Goal: Task Accomplishment & Management: Use online tool/utility

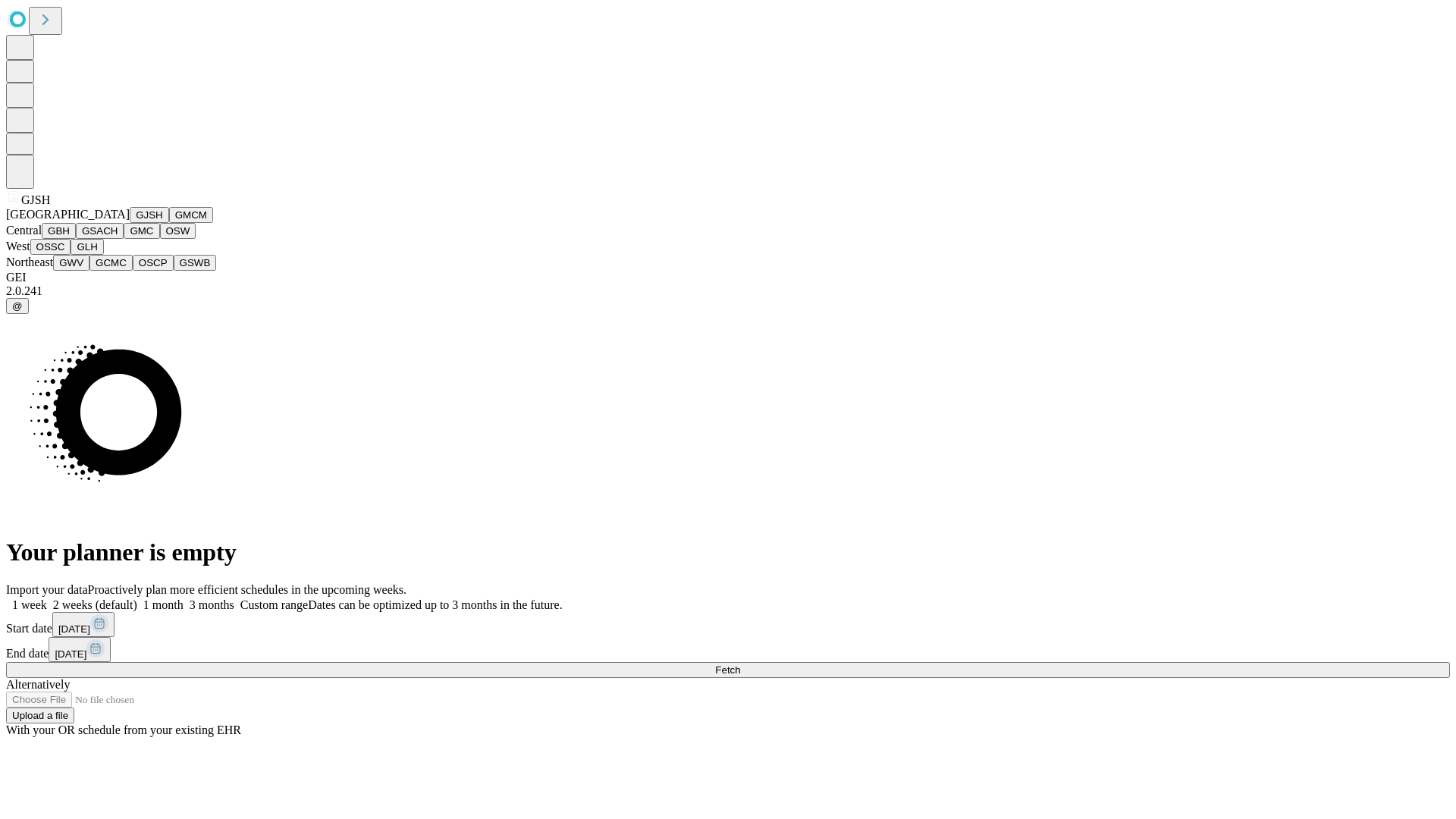
click at [130, 223] on button "GJSH" at bounding box center [149, 214] width 39 height 16
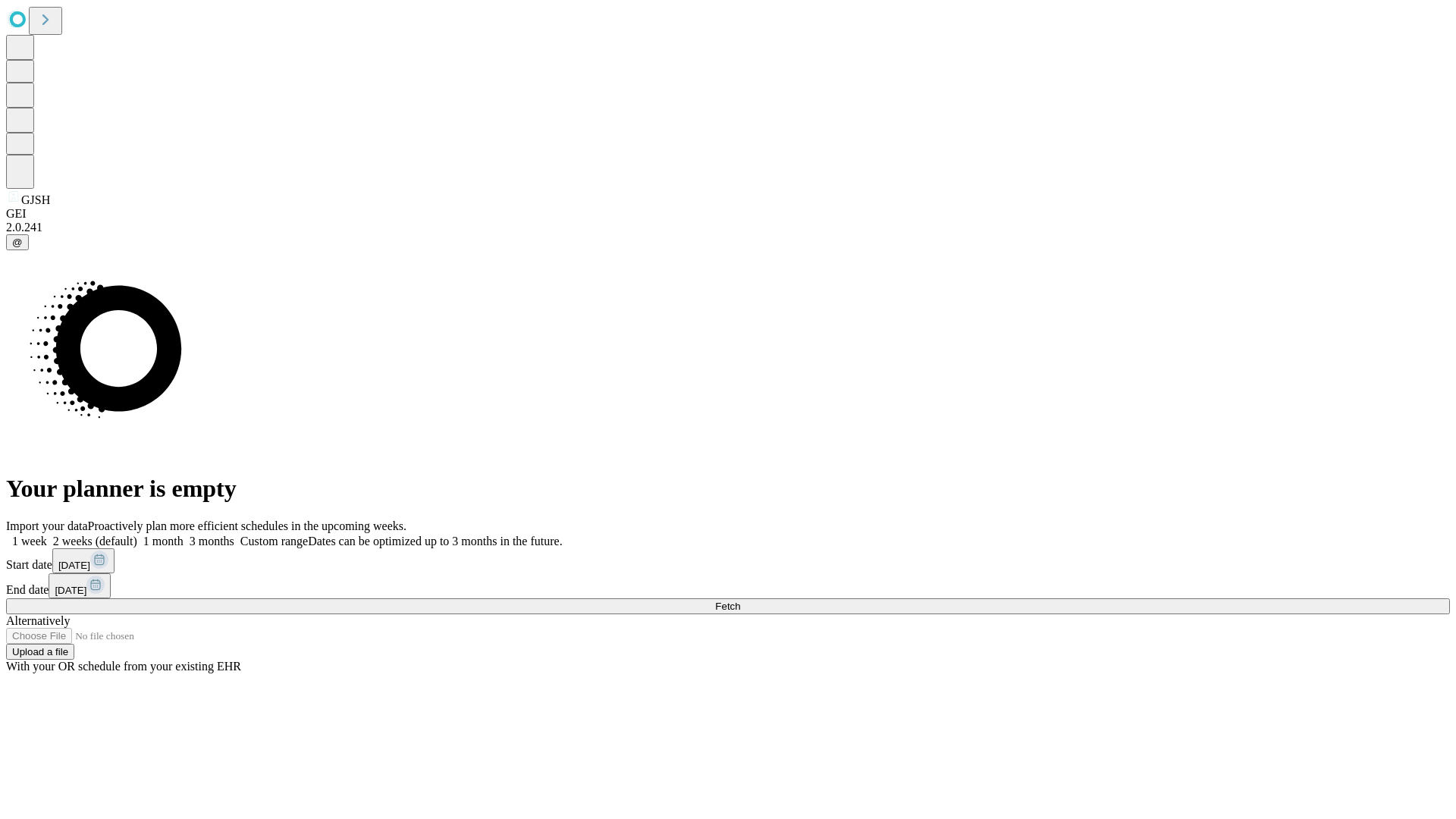
click at [47, 535] on label "1 week" at bounding box center [27, 541] width 41 height 13
click at [740, 601] on span "Fetch" at bounding box center [727, 606] width 25 height 11
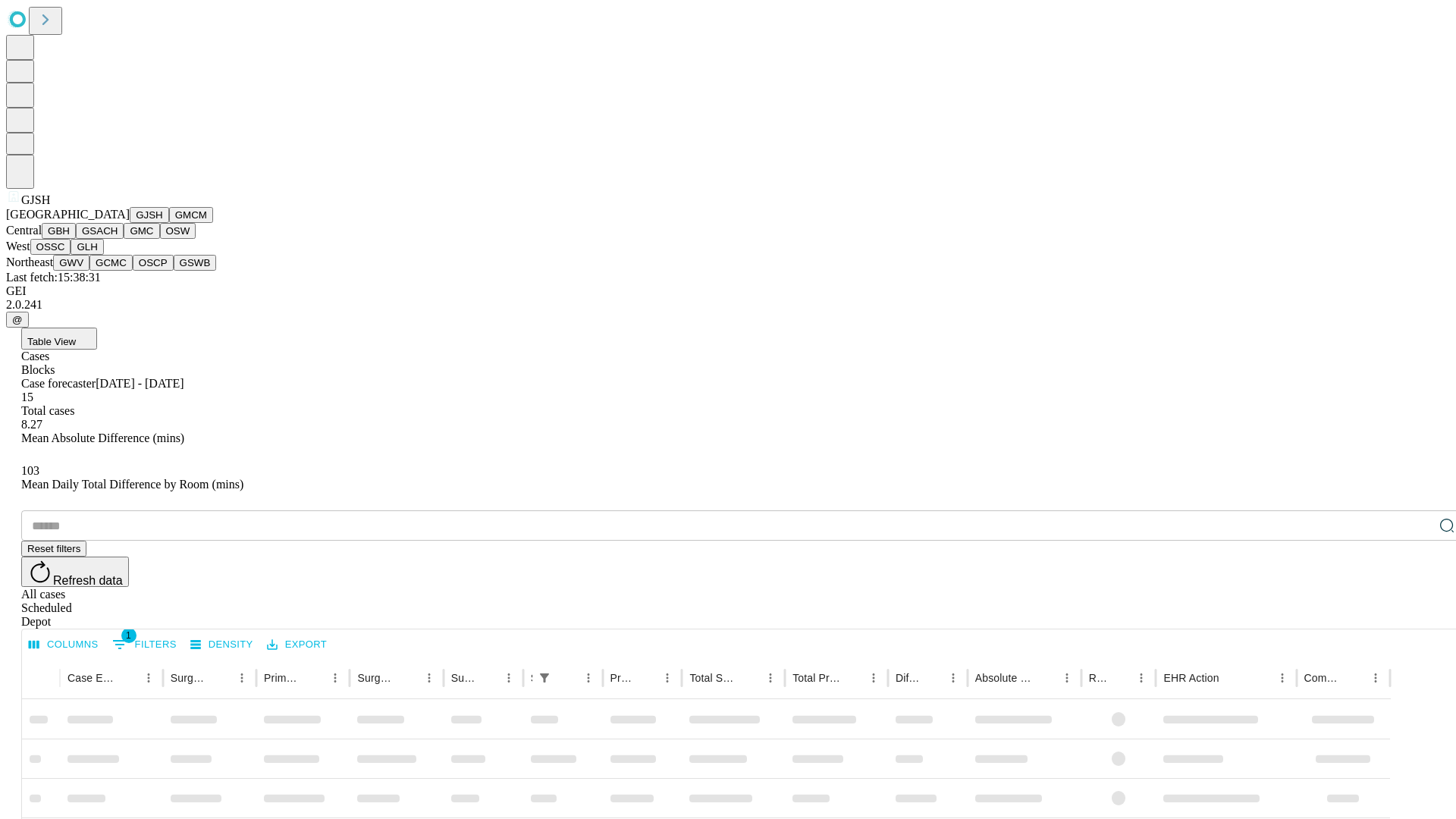
click at [169, 223] on button "GMCM" at bounding box center [191, 214] width 44 height 16
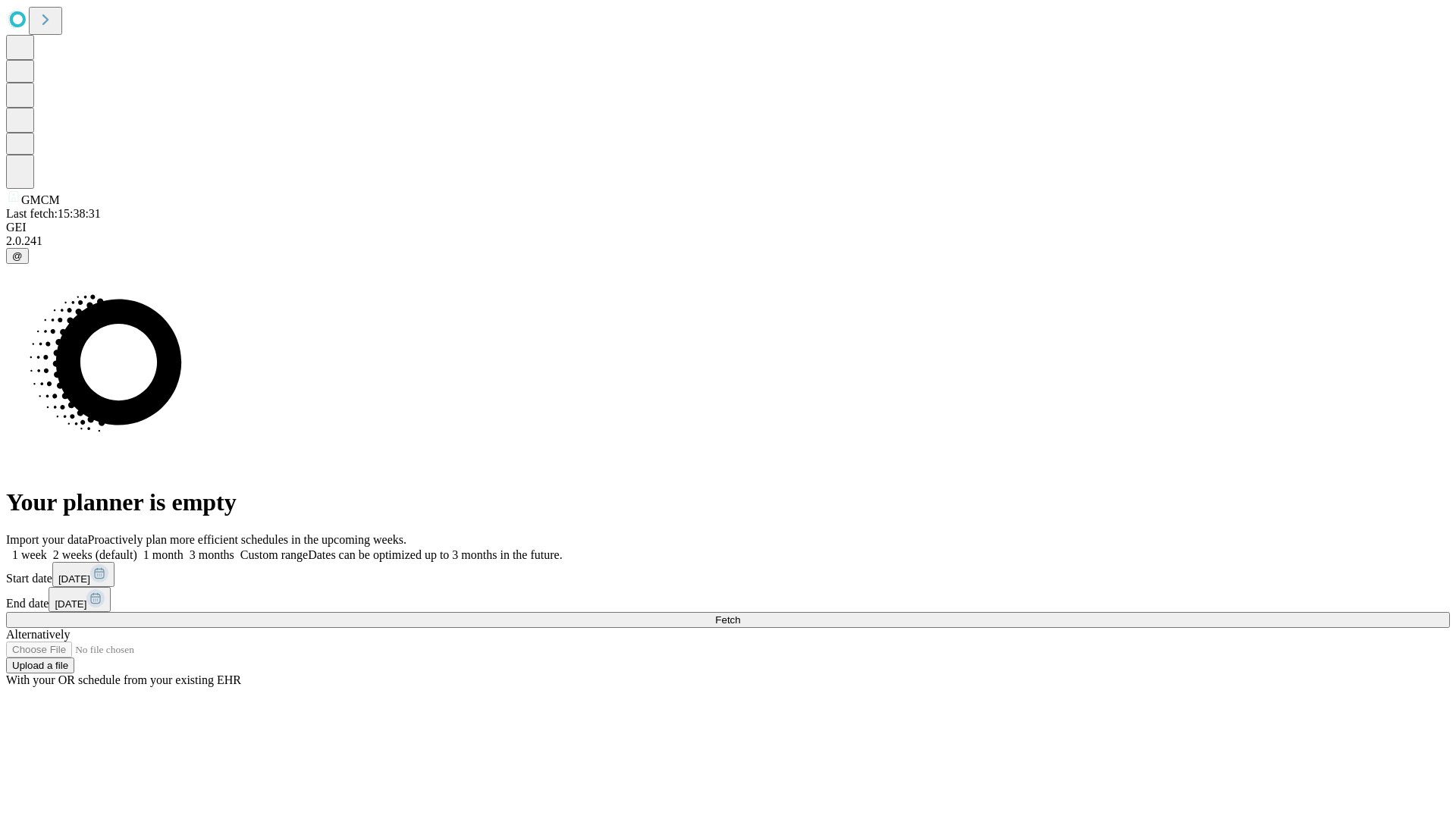
click at [47, 549] on label "1 week" at bounding box center [27, 555] width 41 height 13
click at [740, 615] on span "Fetch" at bounding box center [727, 620] width 25 height 11
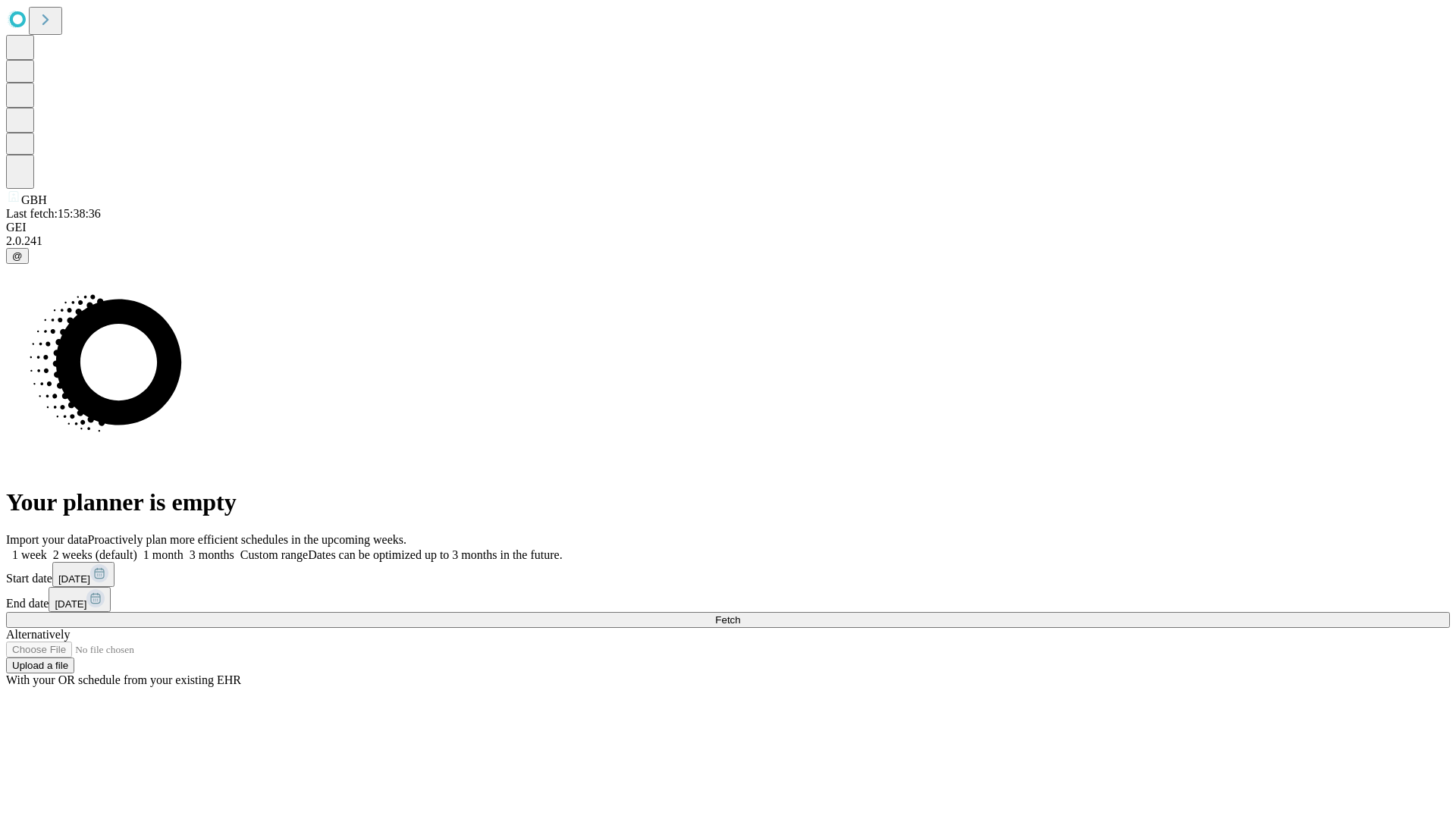
click at [47, 549] on label "1 week" at bounding box center [27, 555] width 41 height 13
click at [740, 615] on span "Fetch" at bounding box center [727, 620] width 25 height 11
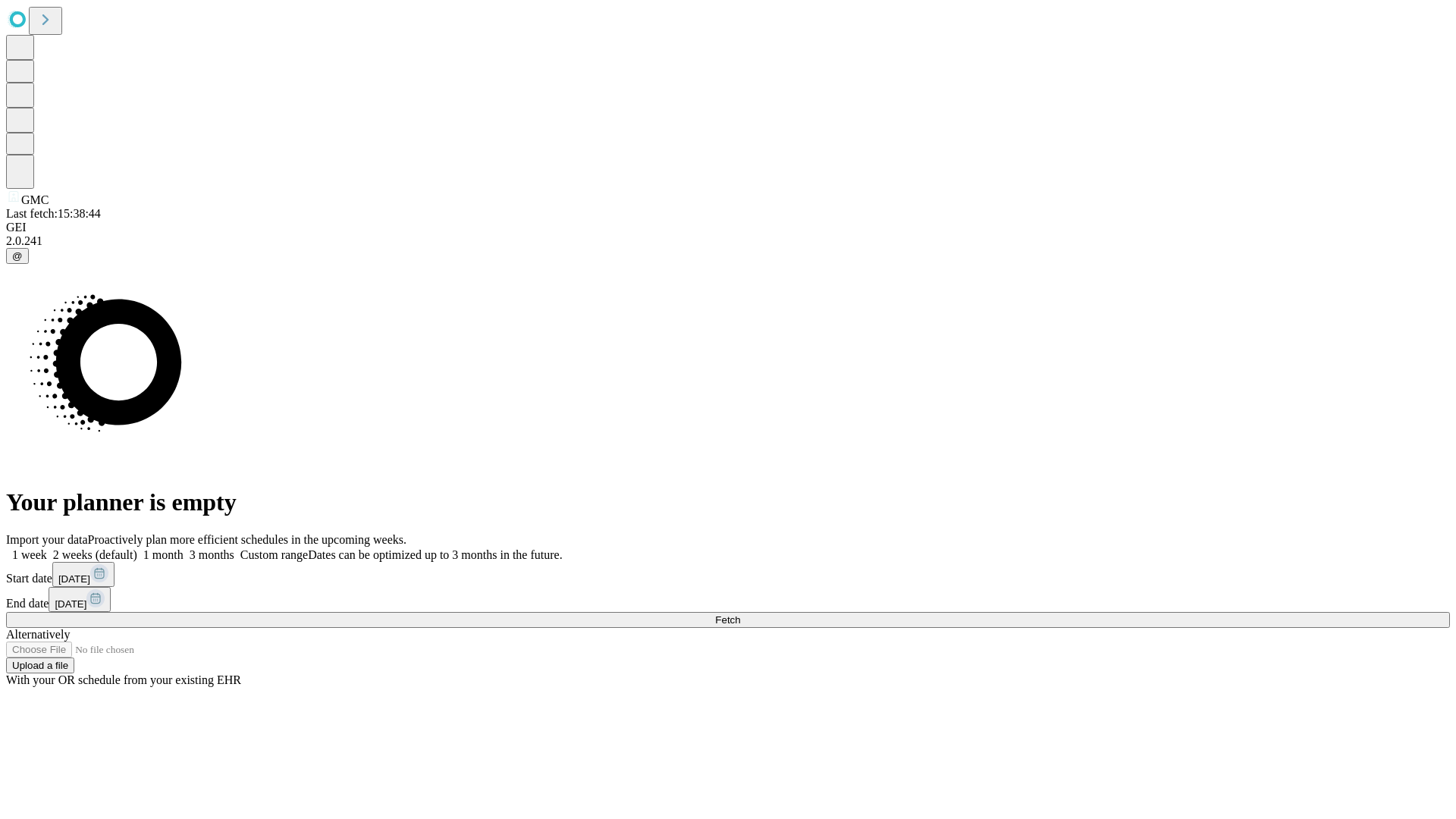
click at [740, 615] on span "Fetch" at bounding box center [727, 620] width 25 height 11
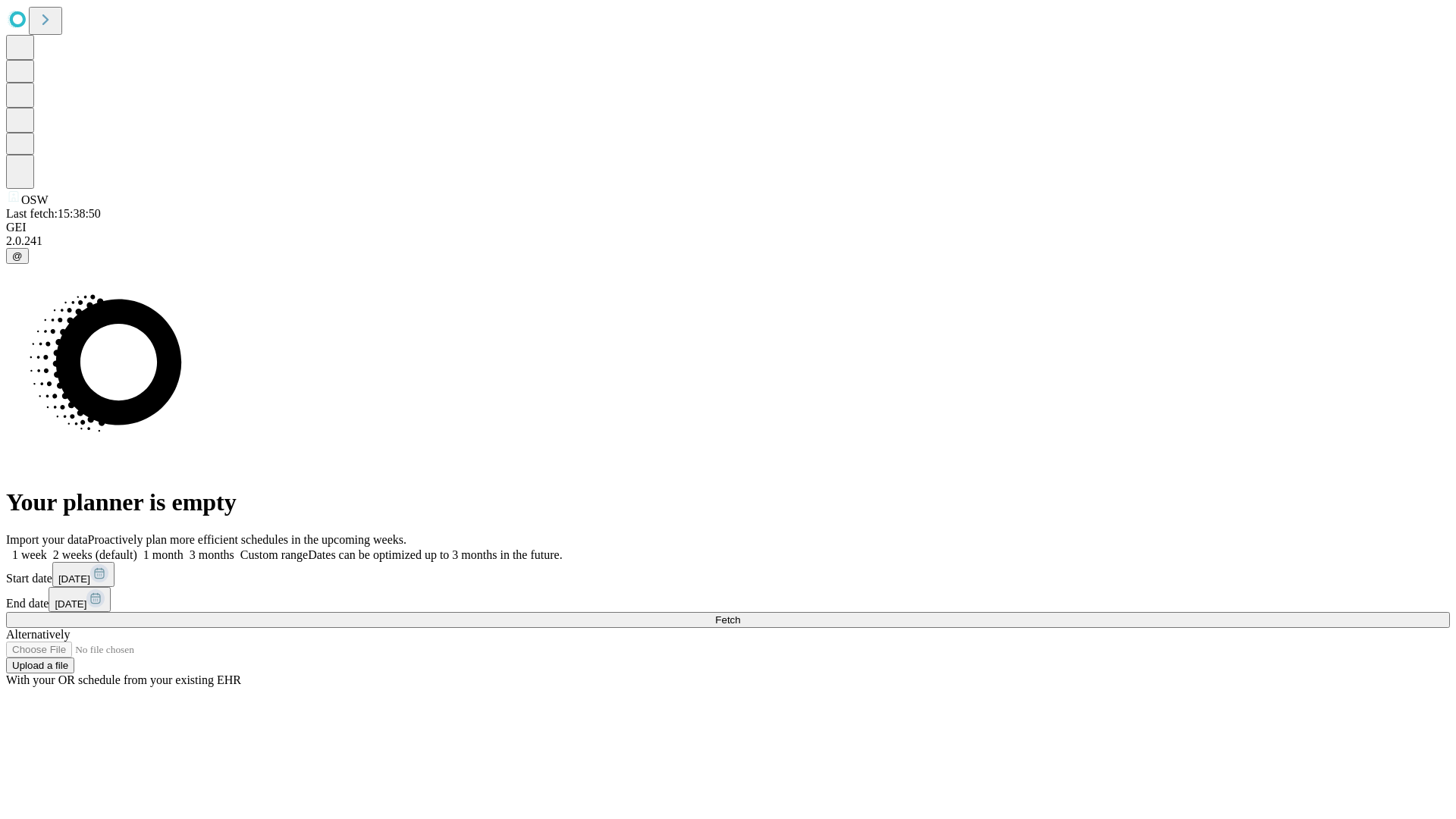
click at [740, 615] on span "Fetch" at bounding box center [727, 620] width 25 height 11
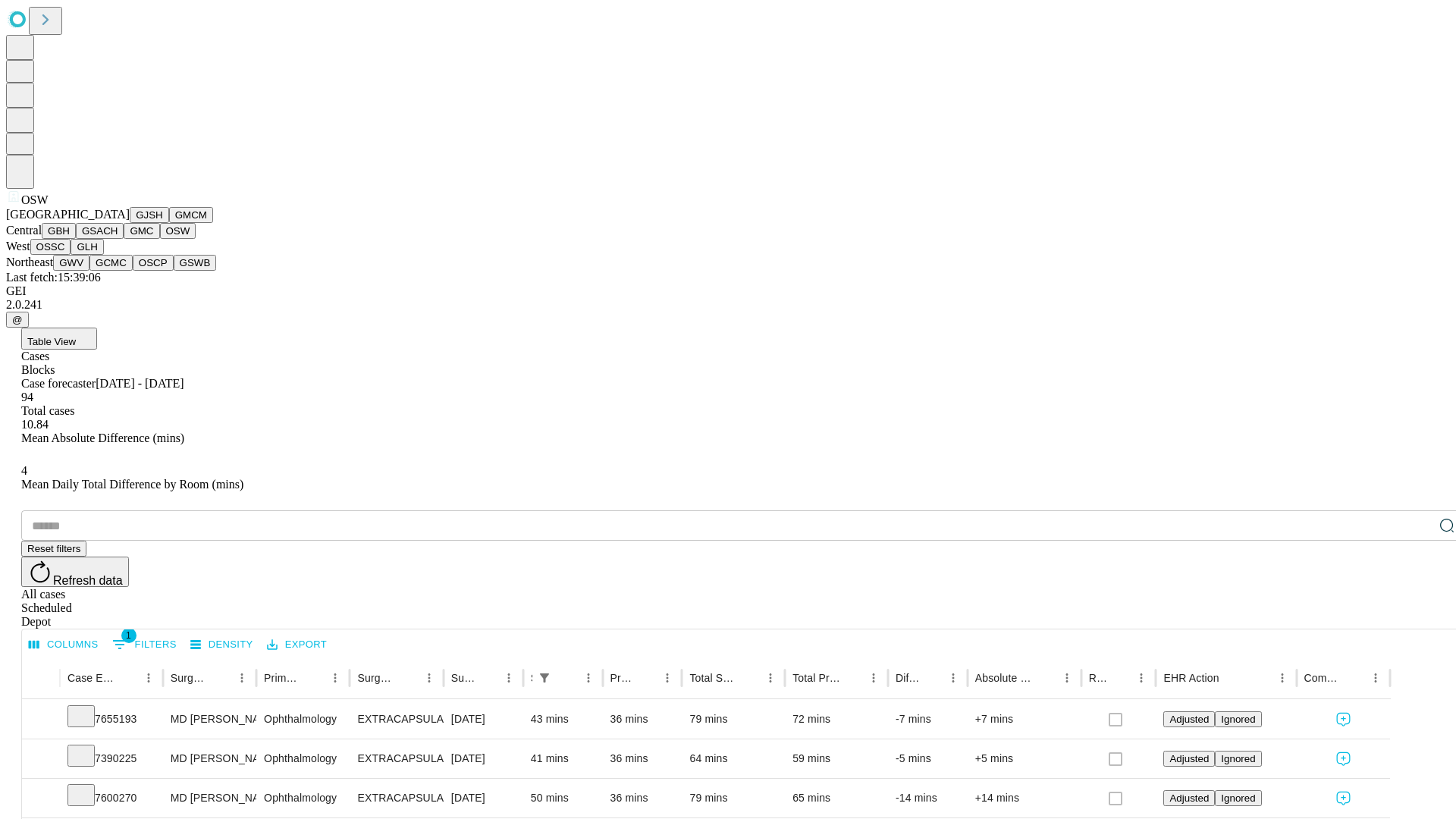
click at [71, 255] on button "OSSC" at bounding box center [50, 246] width 41 height 16
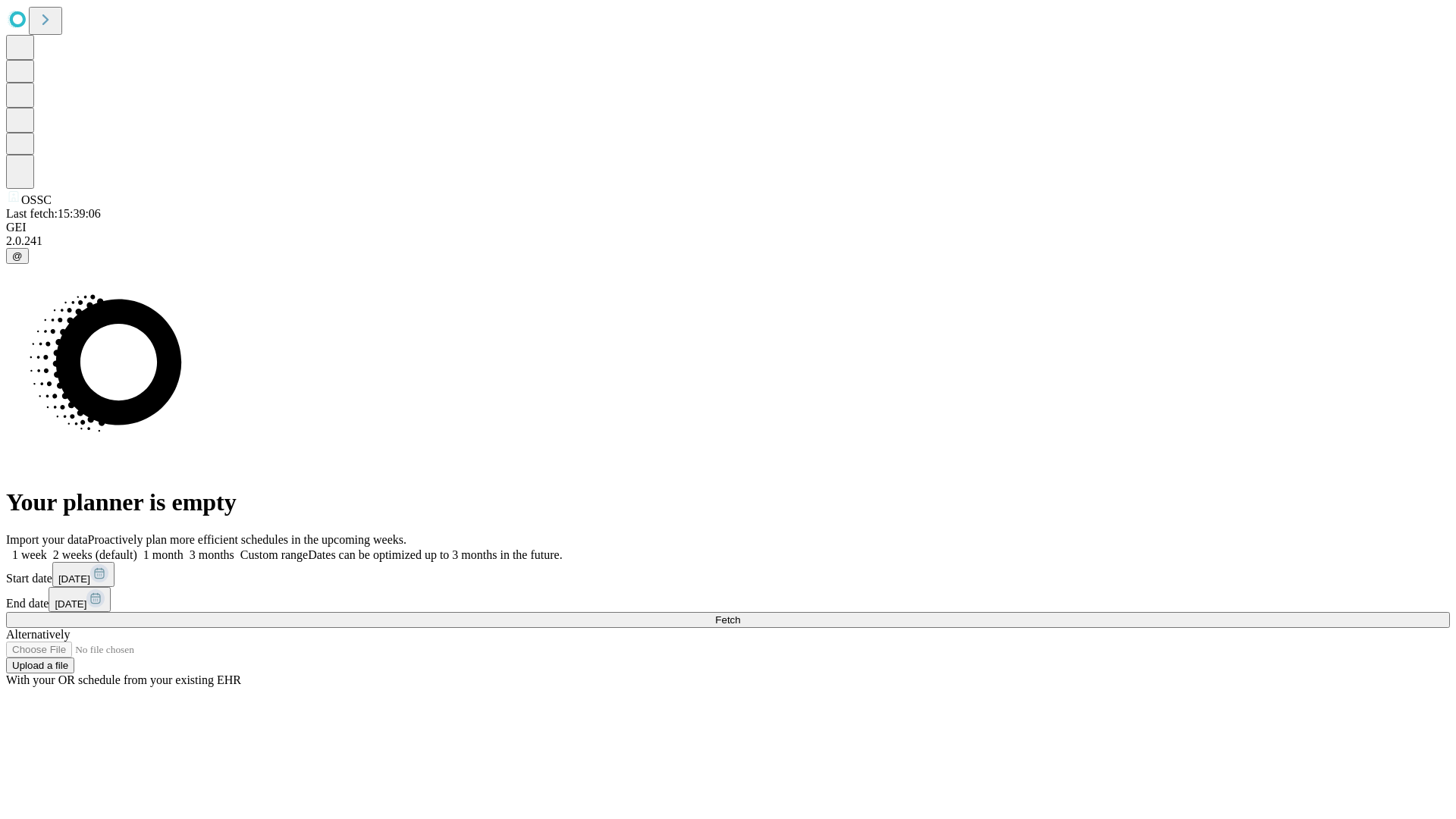
click at [47, 549] on label "1 week" at bounding box center [27, 555] width 41 height 13
click at [740, 615] on span "Fetch" at bounding box center [727, 620] width 25 height 11
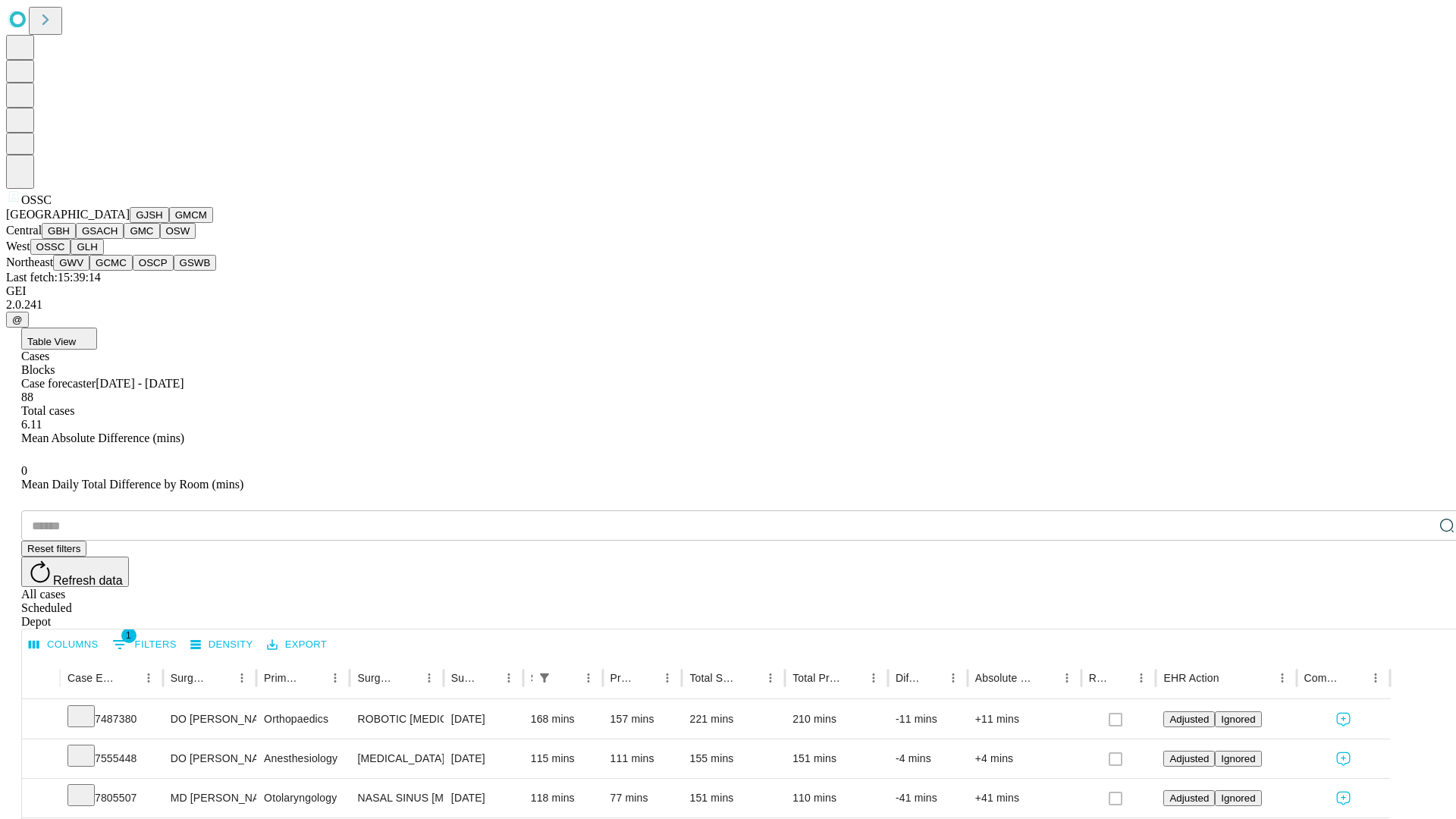
click at [103, 255] on button "GLH" at bounding box center [87, 246] width 33 height 16
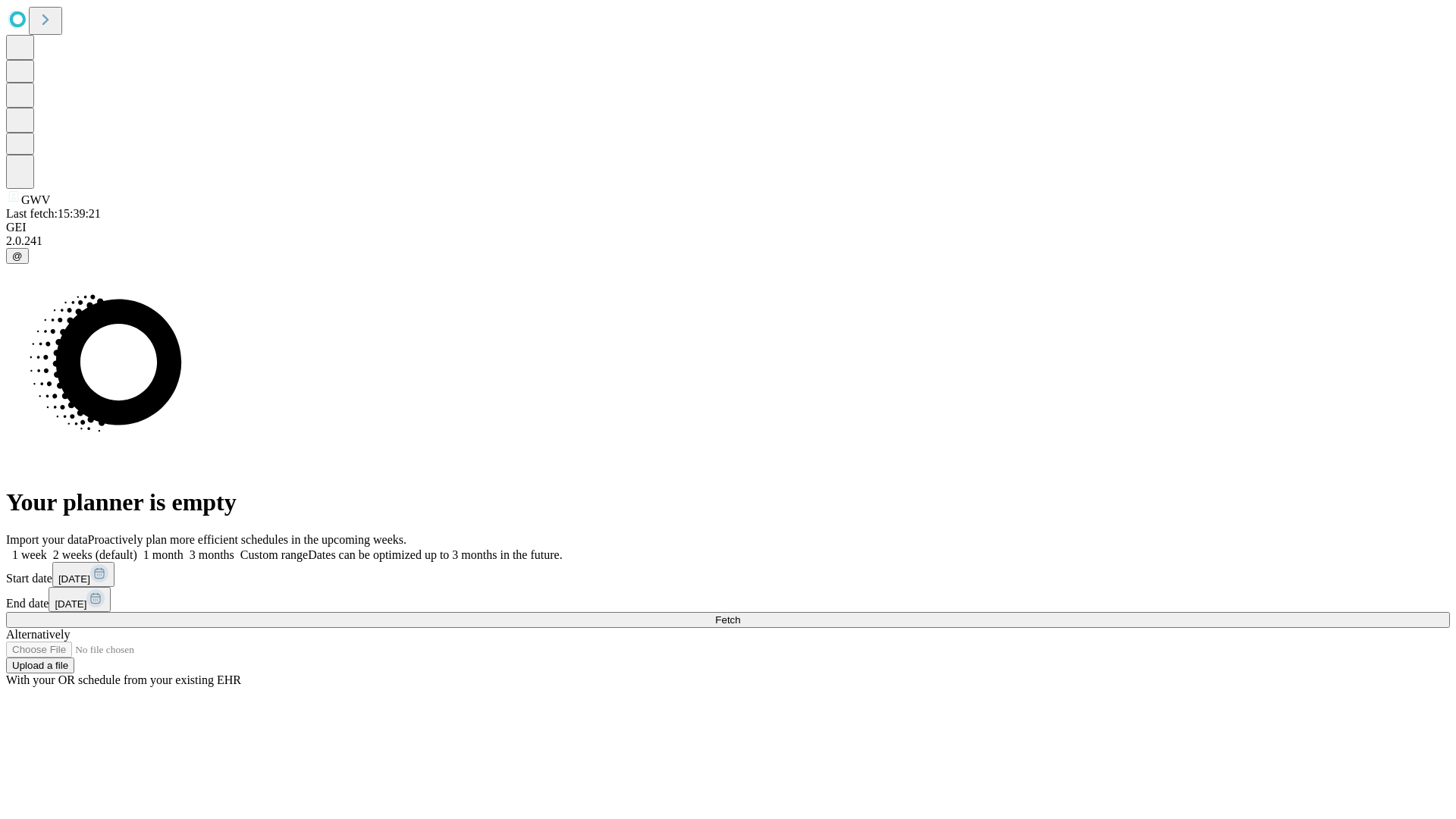
click at [47, 549] on label "1 week" at bounding box center [27, 555] width 41 height 13
click at [740, 615] on span "Fetch" at bounding box center [727, 620] width 25 height 11
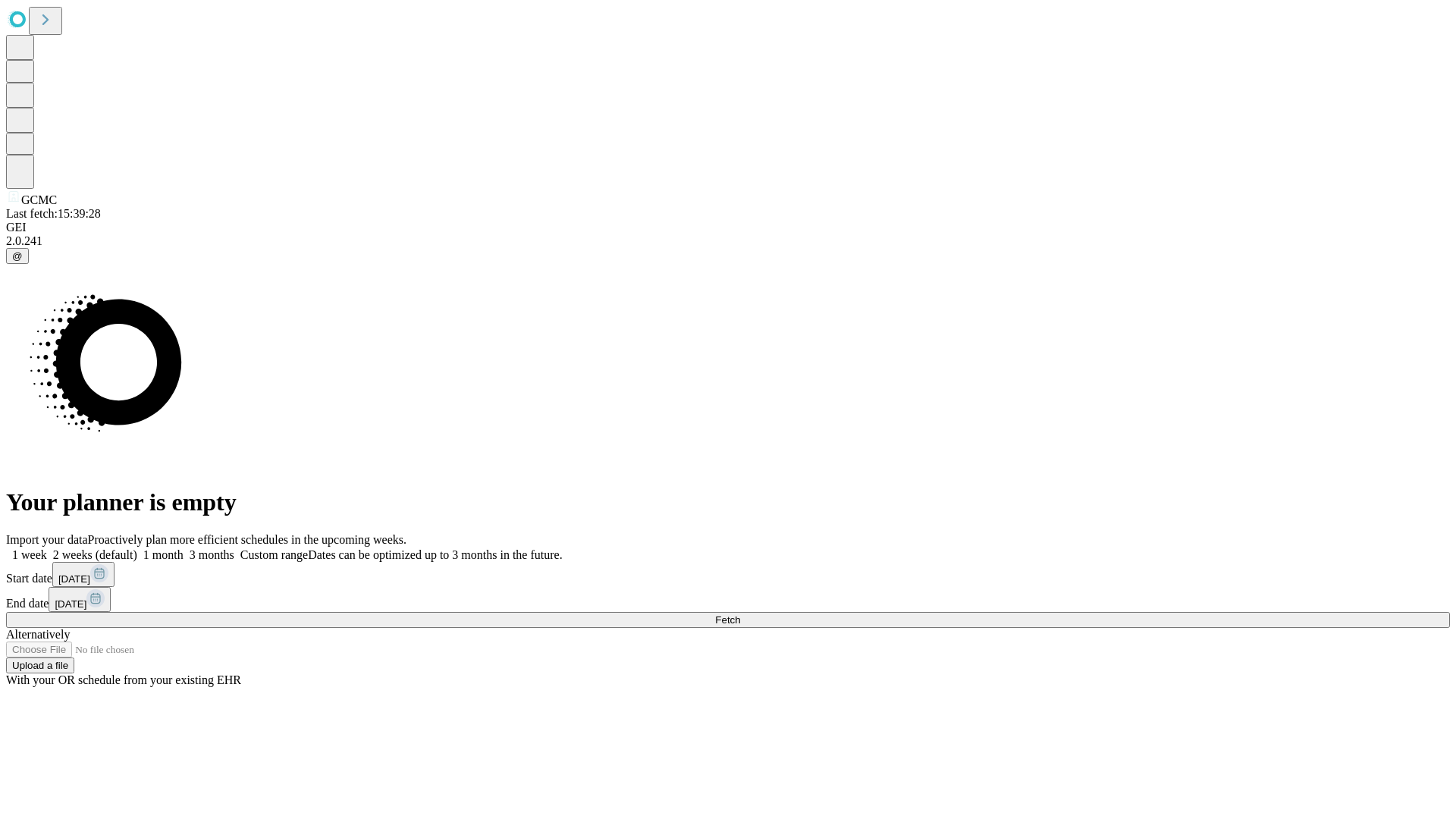
click at [47, 549] on label "1 week" at bounding box center [27, 555] width 41 height 13
click at [740, 615] on span "Fetch" at bounding box center [727, 620] width 25 height 11
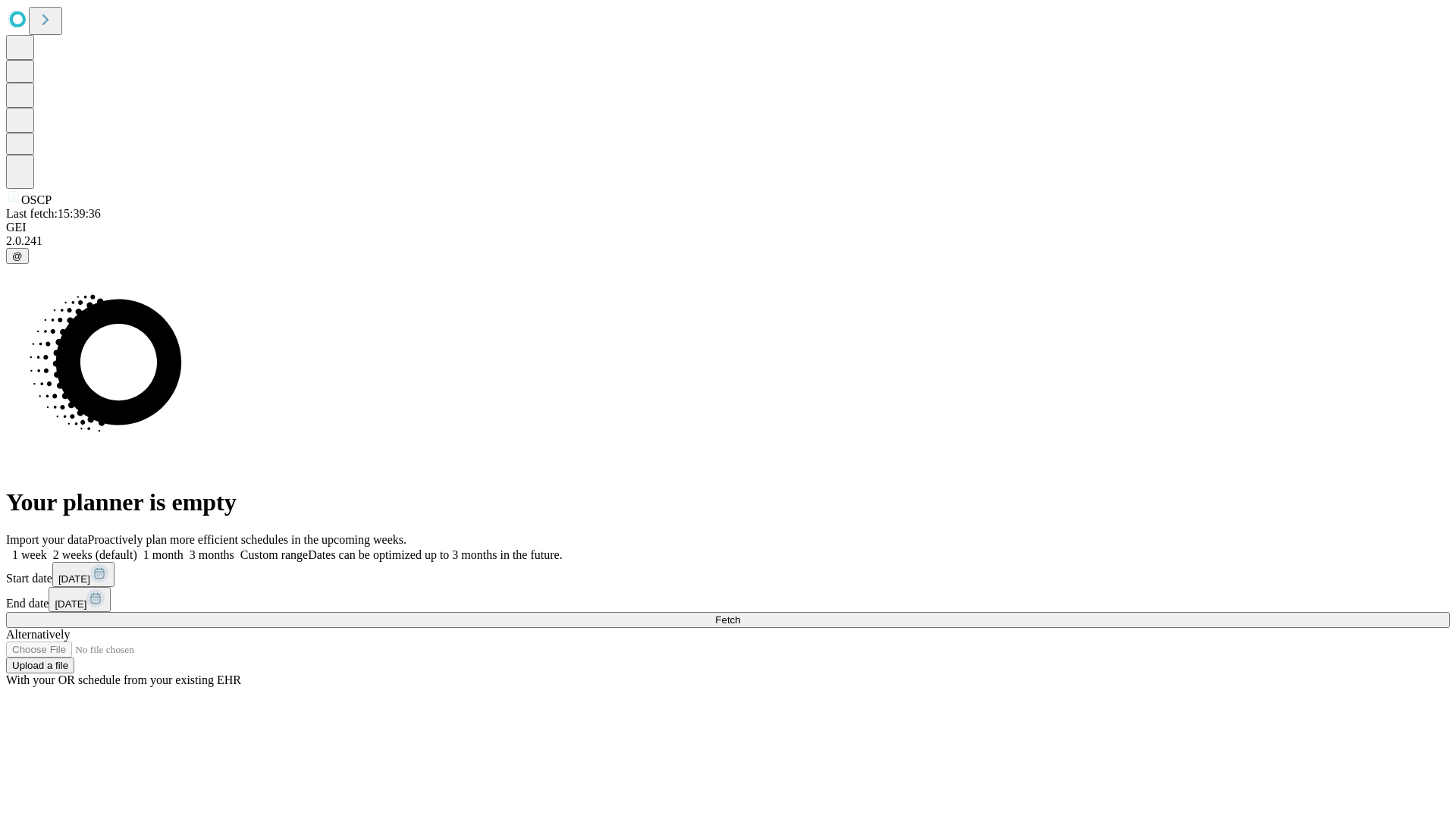
click at [47, 549] on label "1 week" at bounding box center [27, 555] width 41 height 13
click at [740, 615] on span "Fetch" at bounding box center [727, 620] width 25 height 11
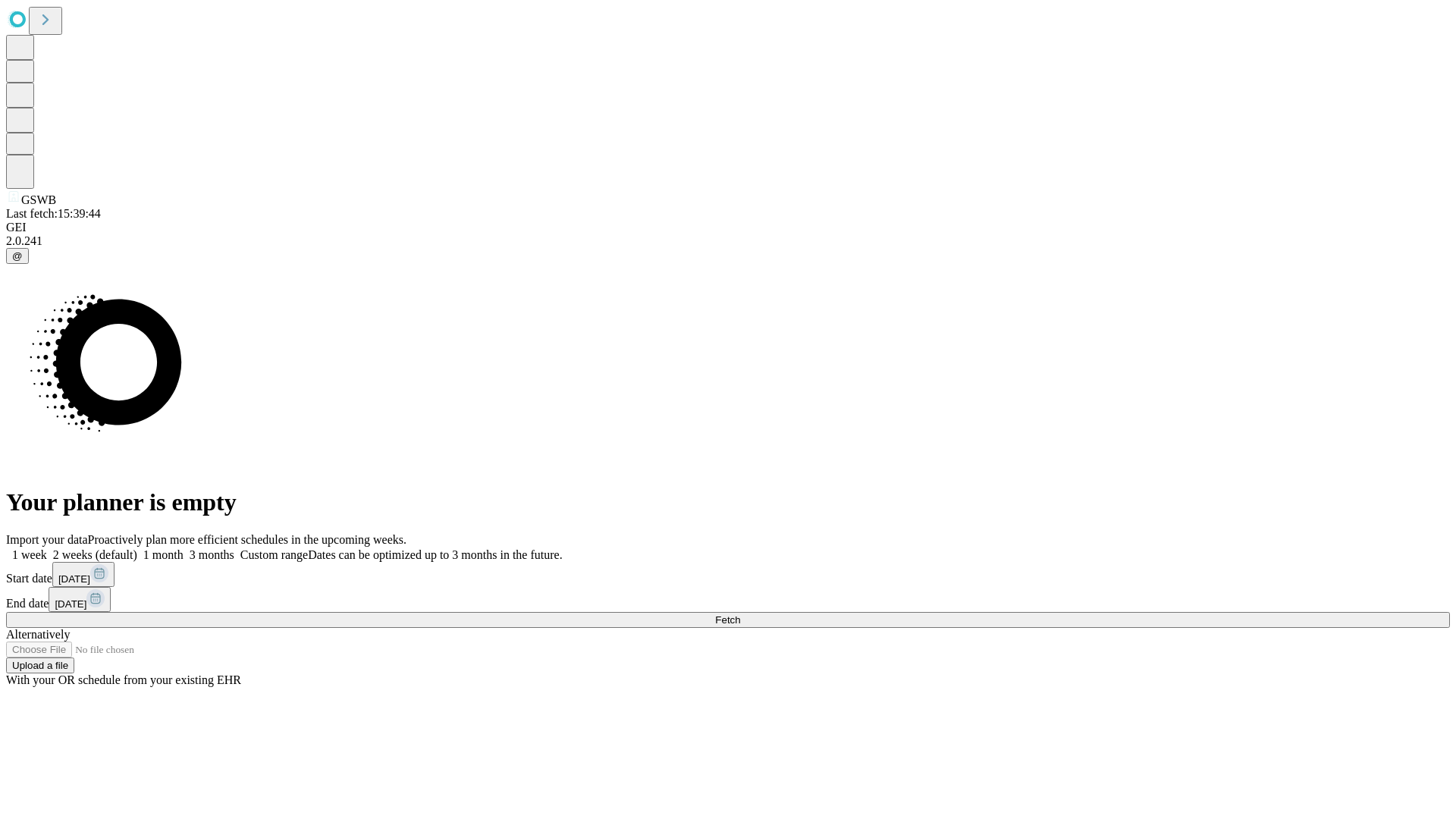
click at [740, 615] on span "Fetch" at bounding box center [727, 620] width 25 height 11
